Goal: Task Accomplishment & Management: Use online tool/utility

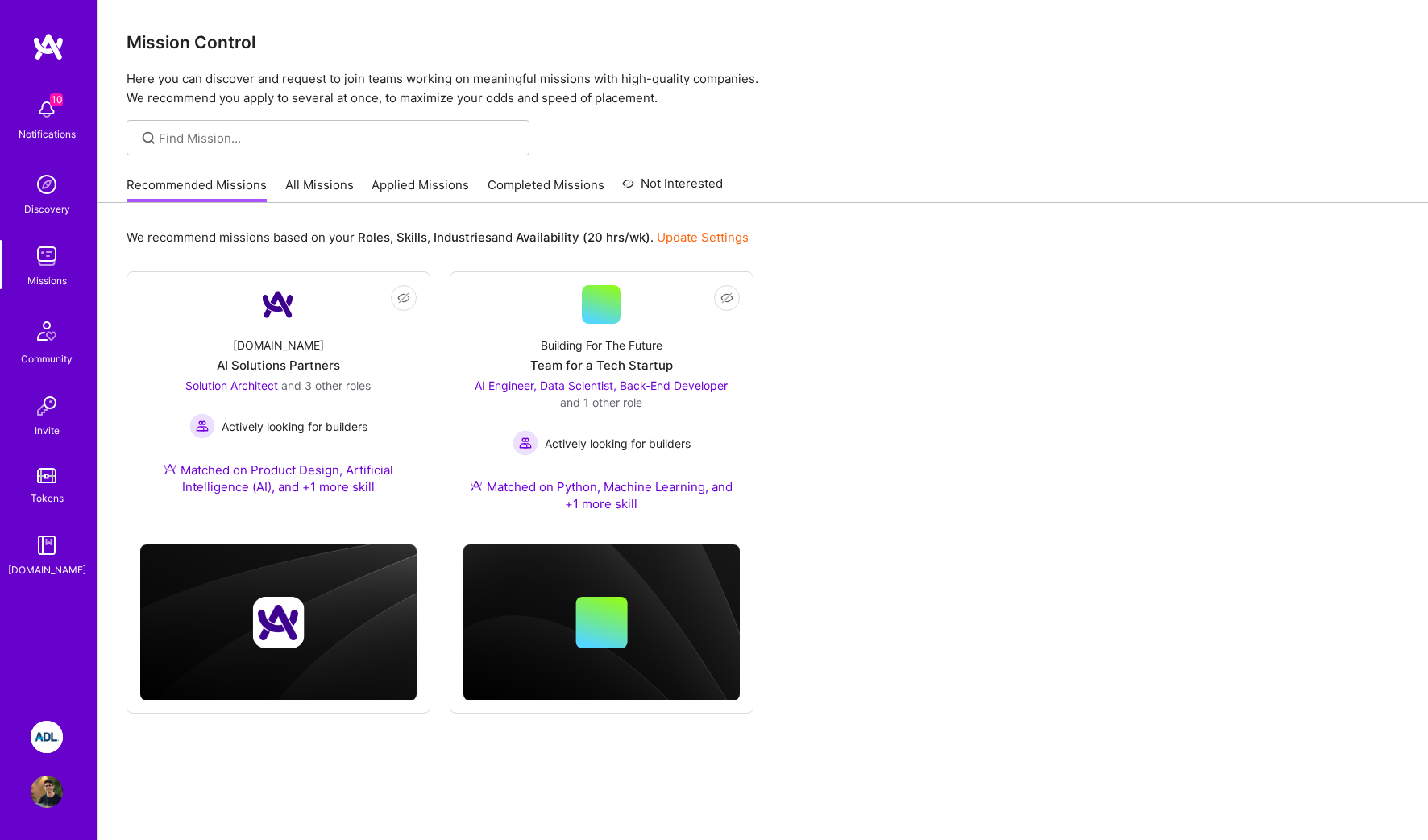
click at [45, 744] on img at bounding box center [47, 737] width 32 height 32
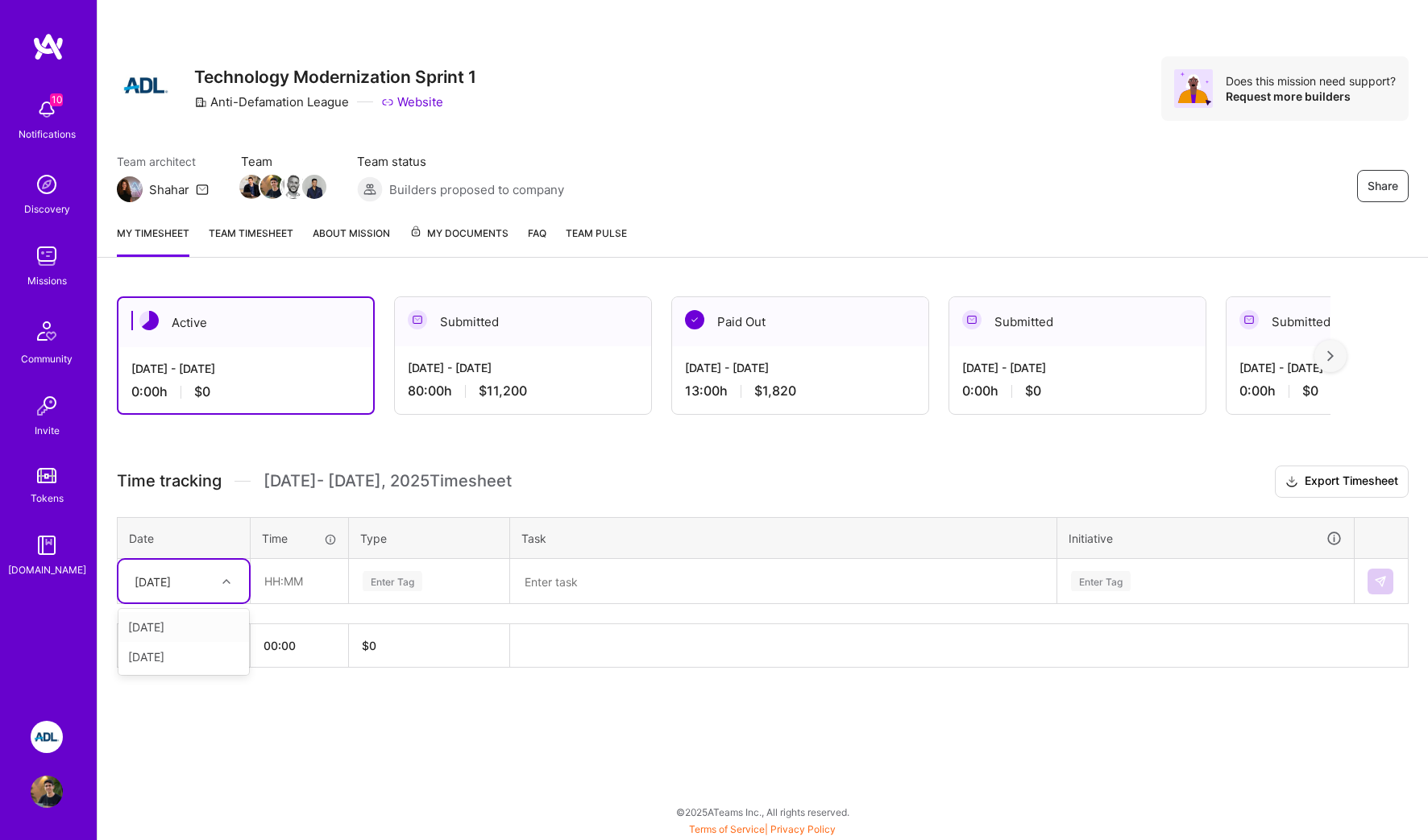
click at [214, 574] on div "[DATE]" at bounding box center [171, 581] width 89 height 27
click at [193, 628] on div "[DATE]" at bounding box center [184, 627] width 130 height 30
click at [285, 584] on input "text" at bounding box center [299, 580] width 96 height 42
type input "04:00"
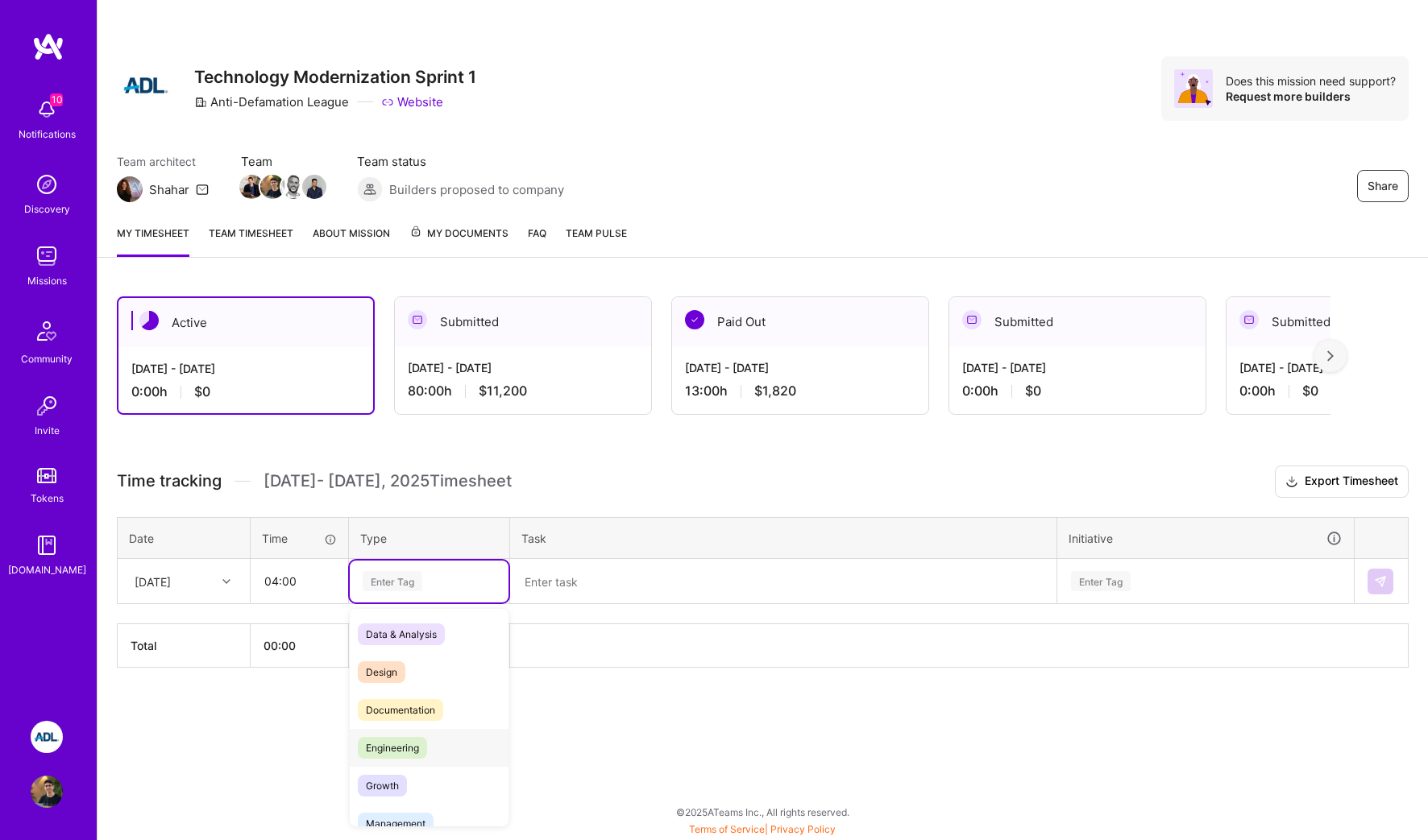
click at [410, 741] on span "Engineering" at bounding box center [392, 747] width 69 height 22
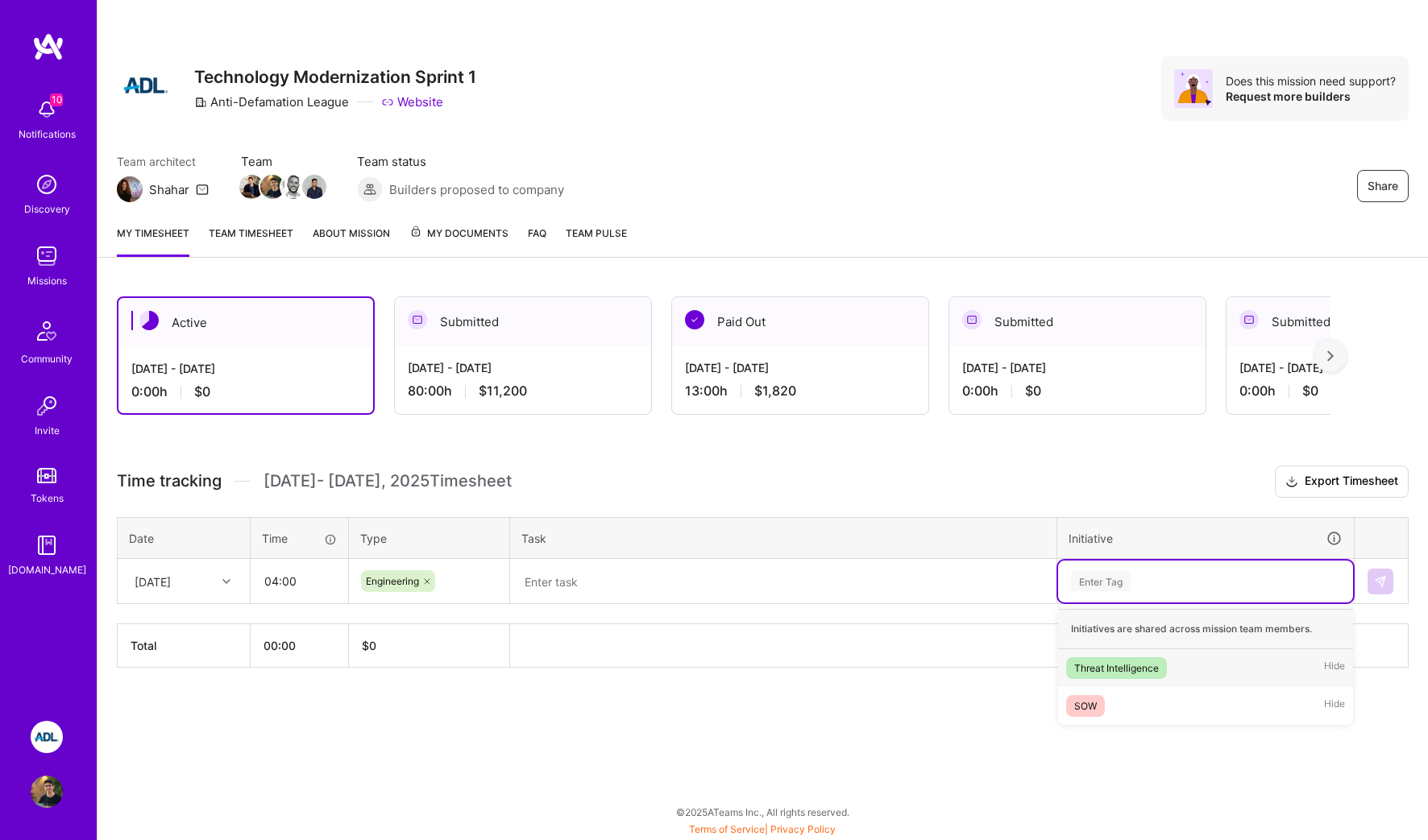
click at [1143, 561] on div "Enter Tag" at bounding box center [1206, 581] width 295 height 42
click at [1125, 700] on div "SOW Hide" at bounding box center [1206, 706] width 295 height 38
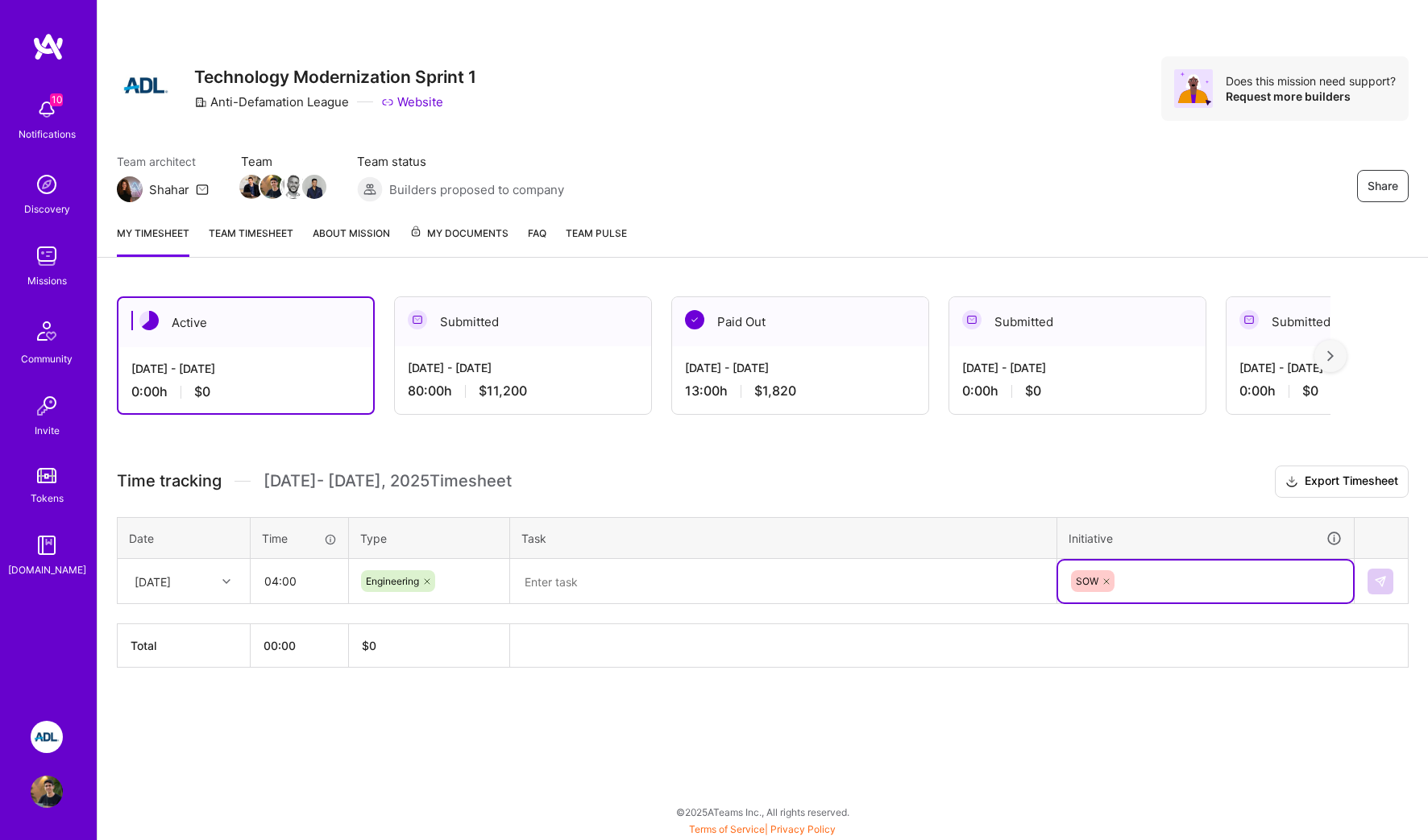
click at [624, 552] on th "Task" at bounding box center [784, 538] width 547 height 42
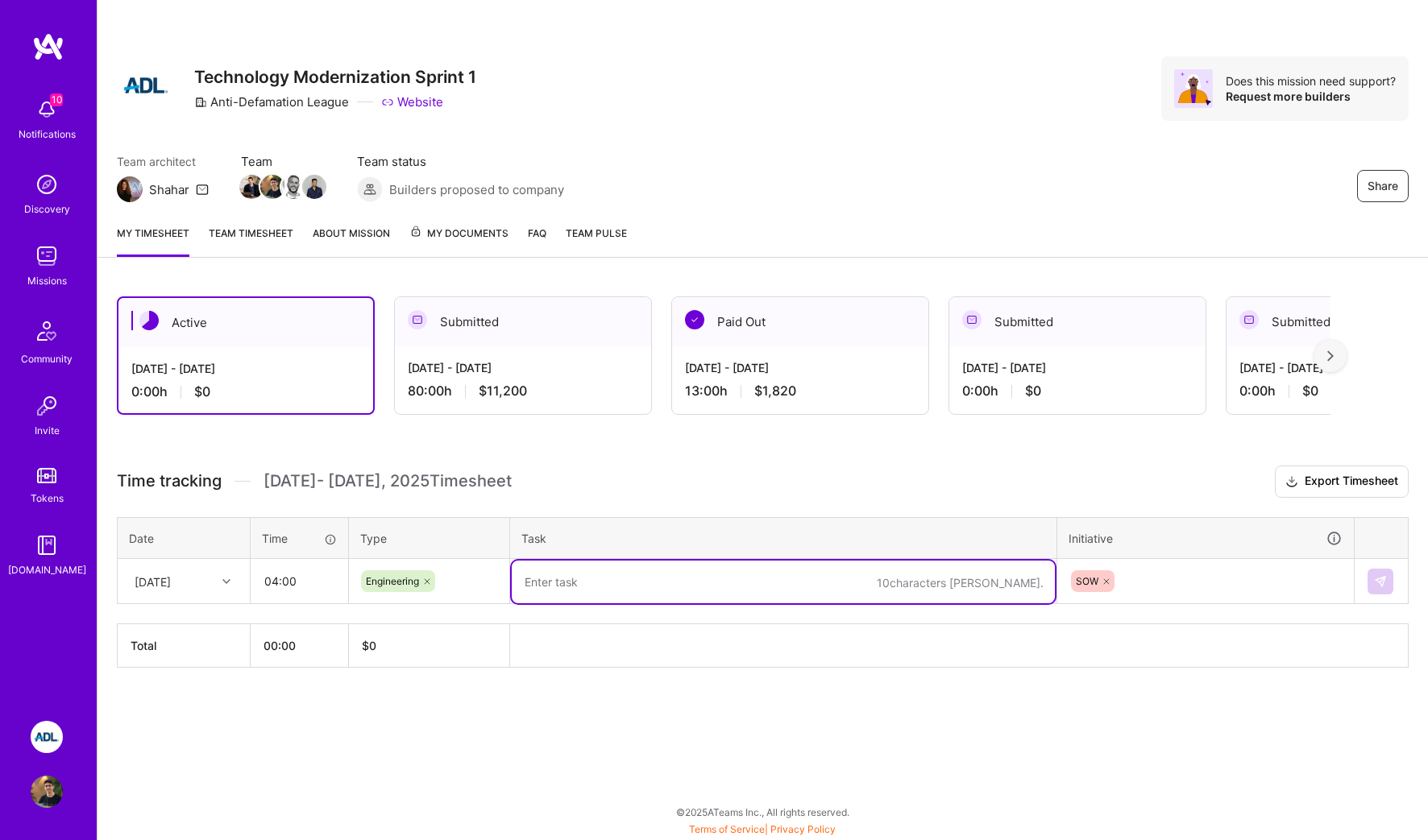
click at [607, 574] on textarea at bounding box center [784, 581] width 543 height 42
type textarea "planning + onboard new employees"
click at [1377, 576] on img at bounding box center [1380, 581] width 13 height 13
